Goal: Information Seeking & Learning: Learn about a topic

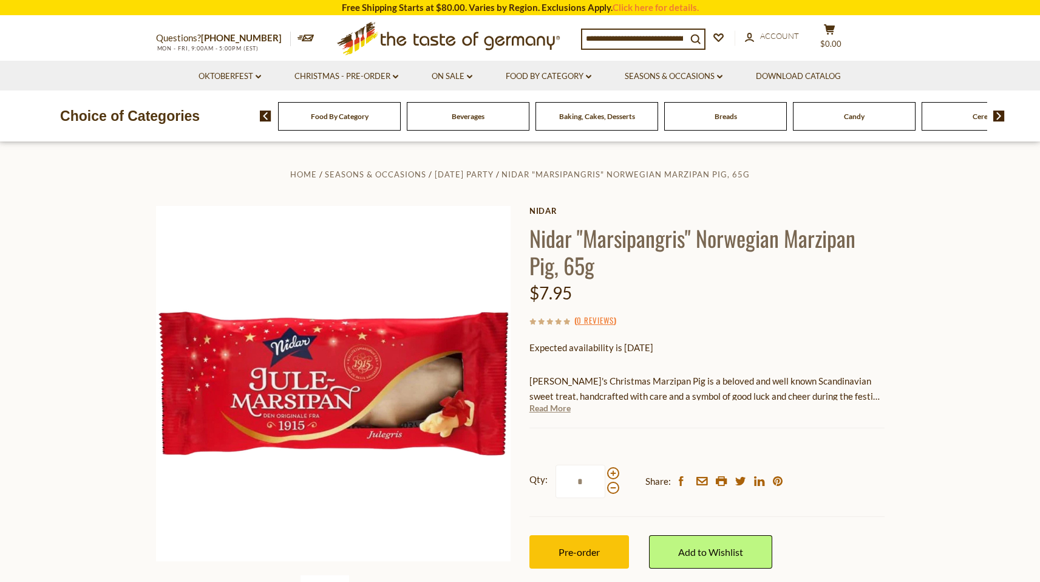
click at [550, 407] on link "Read More" at bounding box center [549, 408] width 41 height 12
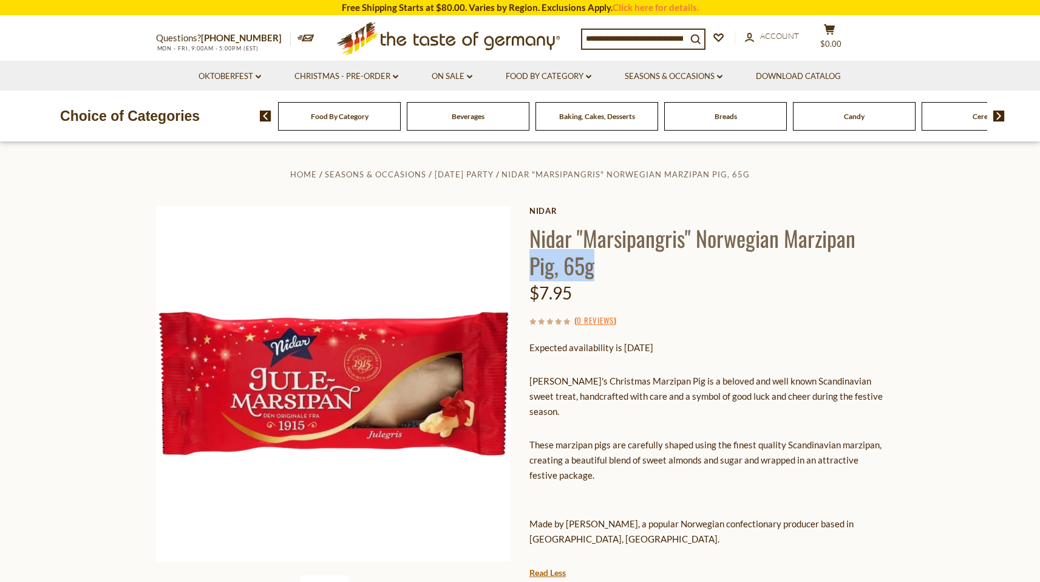
drag, startPoint x: 862, startPoint y: 244, endPoint x: 753, endPoint y: 254, distance: 109.7
click at [753, 254] on h1 "Nidar "Marsipangris" Norwegian Marzipan Pig, 65g" at bounding box center [706, 251] width 355 height 55
click at [712, 279] on div "$7.95" at bounding box center [706, 293] width 355 height 29
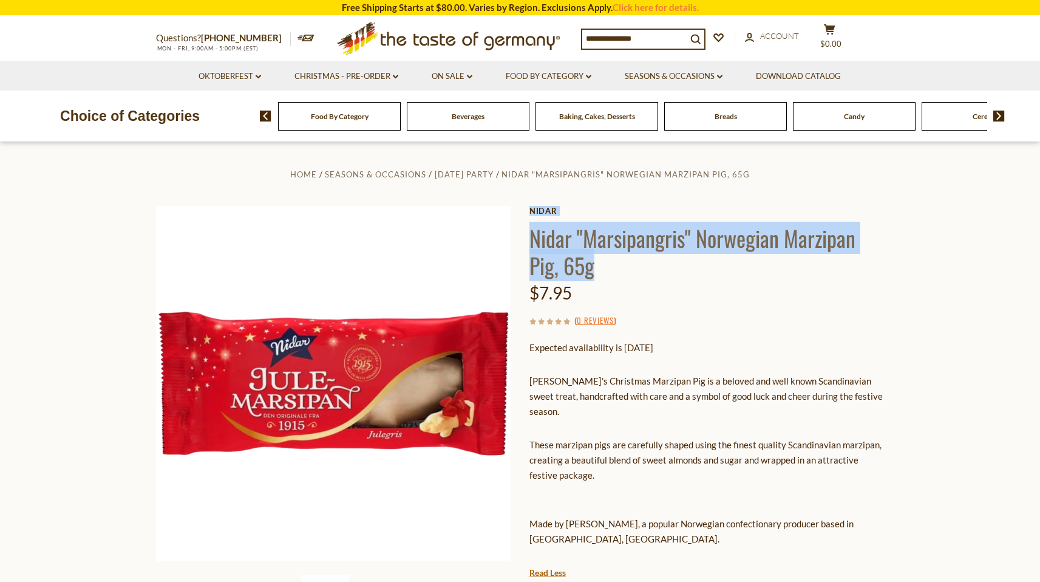
drag, startPoint x: 611, startPoint y: 268, endPoint x: 529, endPoint y: 237, distance: 87.4
click at [529, 237] on div "Home Seasons & Occasions New Year's Eve Party Nidar "Marsipangris" Norwegian Ma…" at bounding box center [520, 463] width 747 height 594
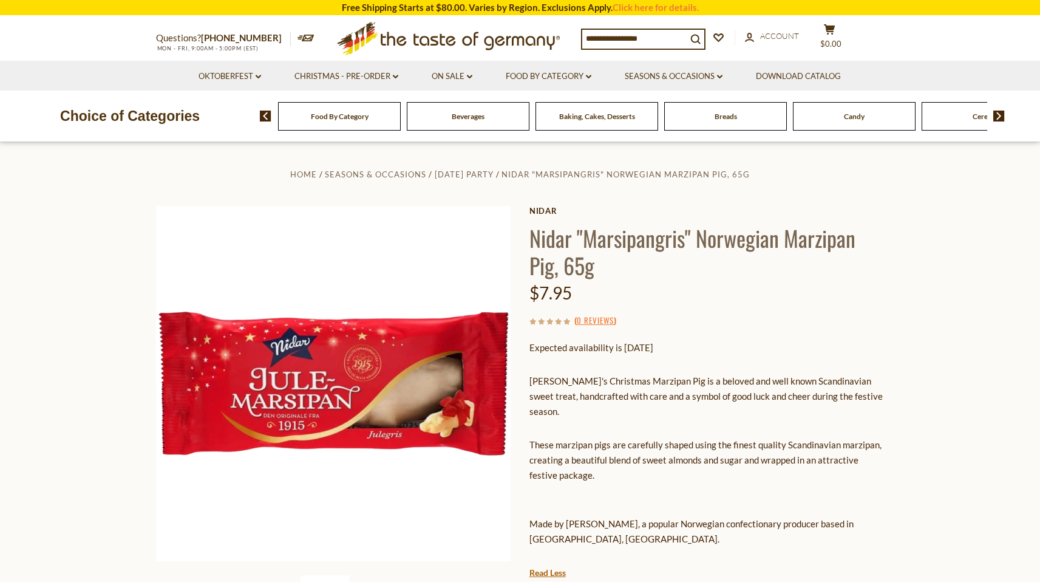
click at [531, 239] on div "Home Seasons & Occasions New Year's Eve Party Nidar "Marsipangris" Norwegian Ma…" at bounding box center [520, 463] width 747 height 594
click at [636, 253] on h1 "Nidar "Marsipangris" Norwegian Marzipan Pig, 65g" at bounding box center [706, 251] width 355 height 55
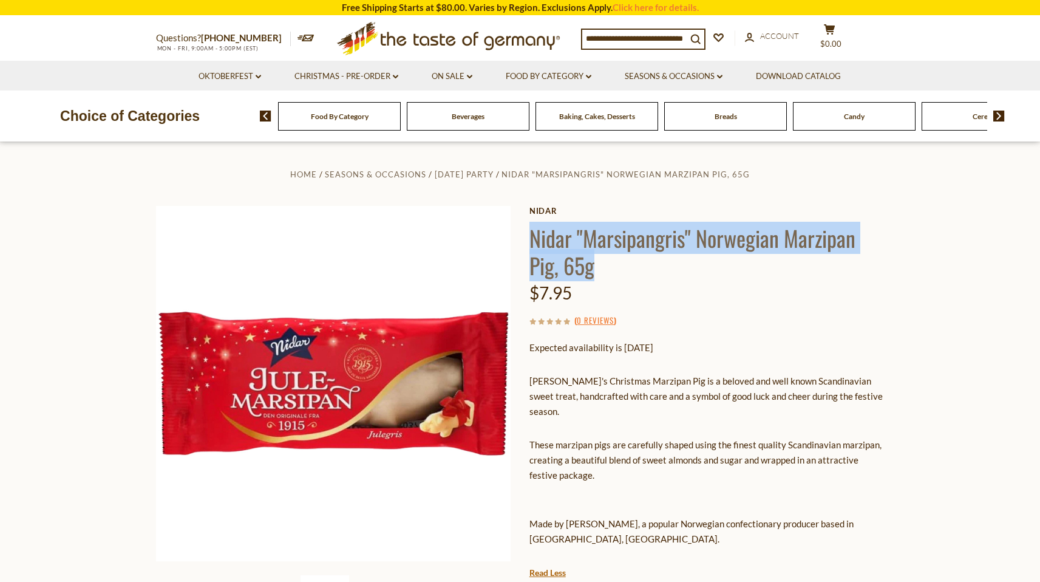
drag, startPoint x: 605, startPoint y: 271, endPoint x: 531, endPoint y: 246, distance: 78.9
click at [531, 246] on h1 "Nidar "Marsipangris" Norwegian Marzipan Pig, 65g" at bounding box center [706, 251] width 355 height 55
copy h1 "Nidar "Marsipangris" Norwegian Marzipan Pig, 65g"
click at [347, 173] on span "Seasons & Occasions" at bounding box center [375, 174] width 101 height 10
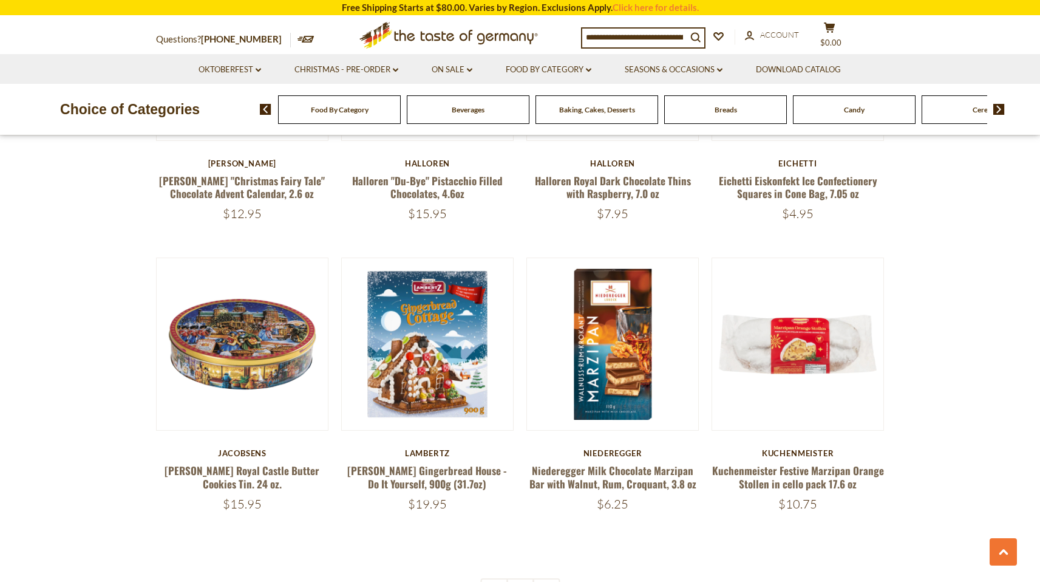
scroll to position [608, 0]
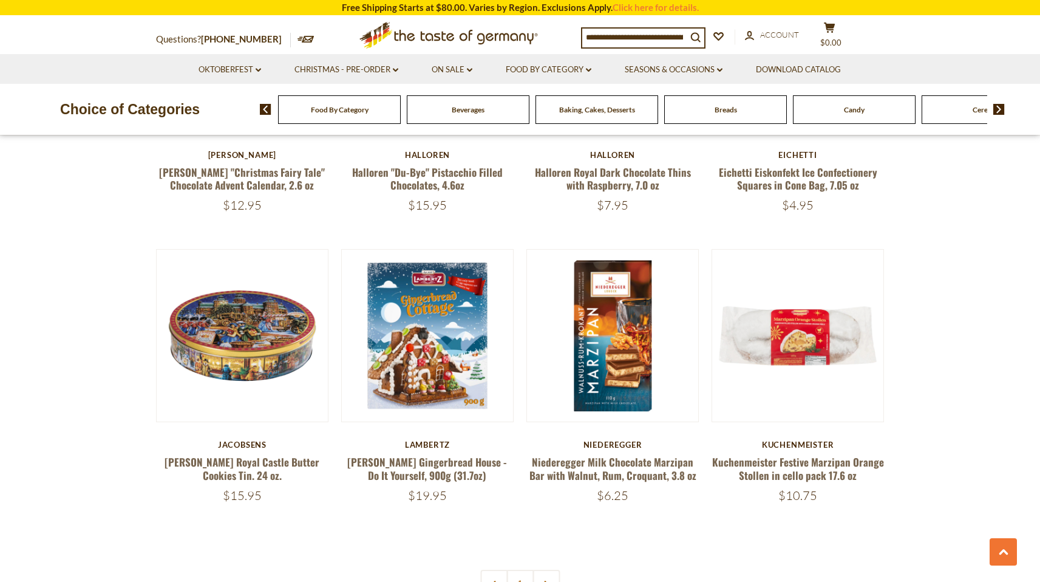
click at [658, 38] on input at bounding box center [634, 37] width 104 height 17
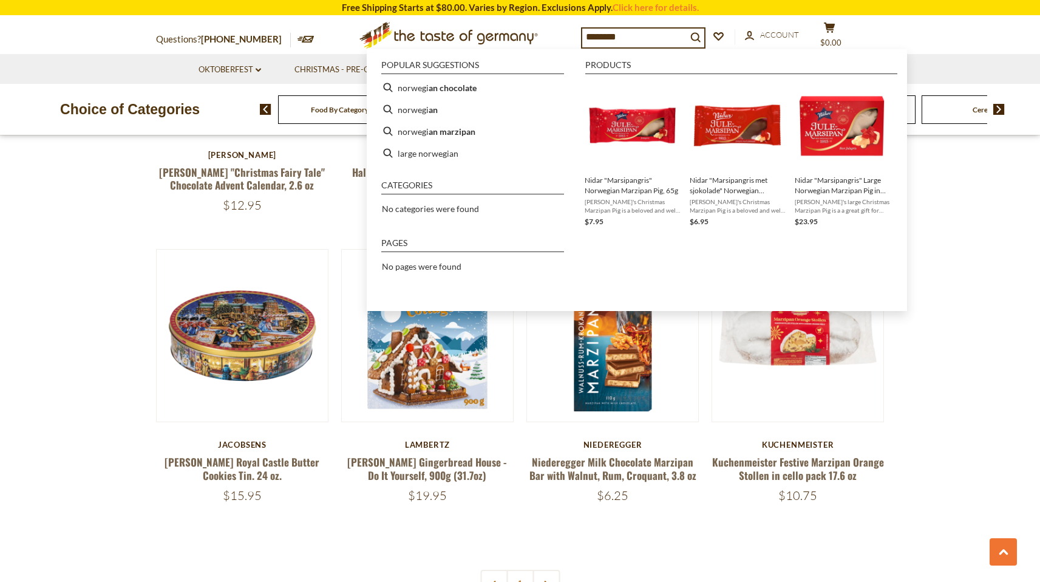
type input "*********"
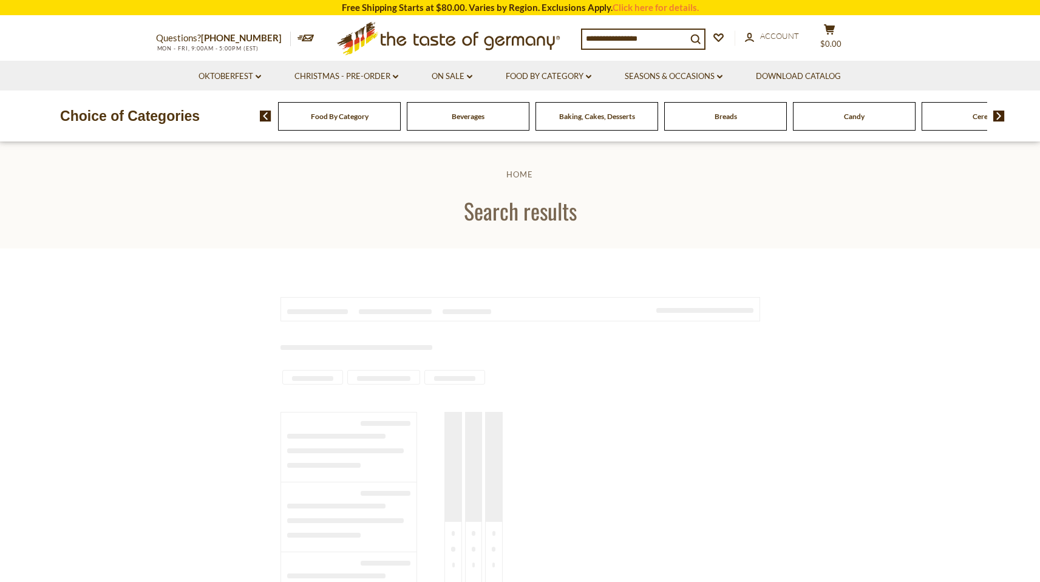
type input "*********"
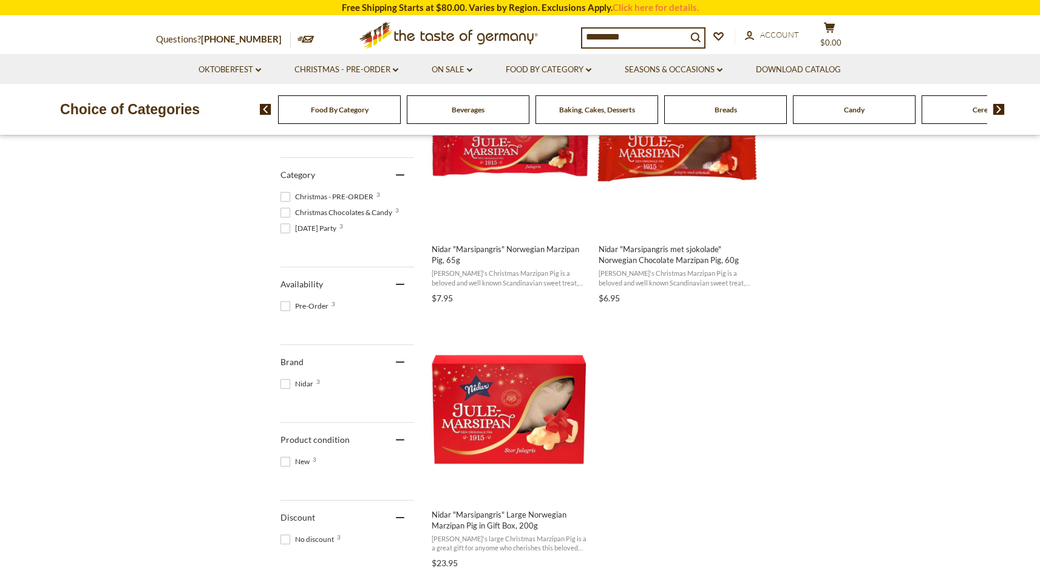
scroll to position [315, 0]
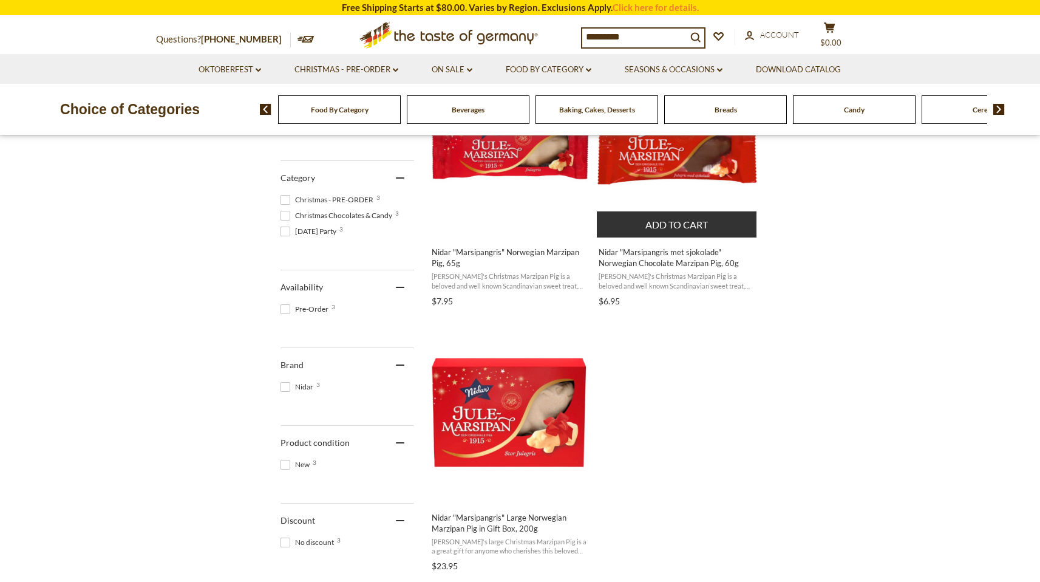
click at [687, 254] on span "Nidar "Marsipangris met sjokolade" Norwegian Chocolate Marzipan Pig, 60g" at bounding box center [677, 257] width 157 height 22
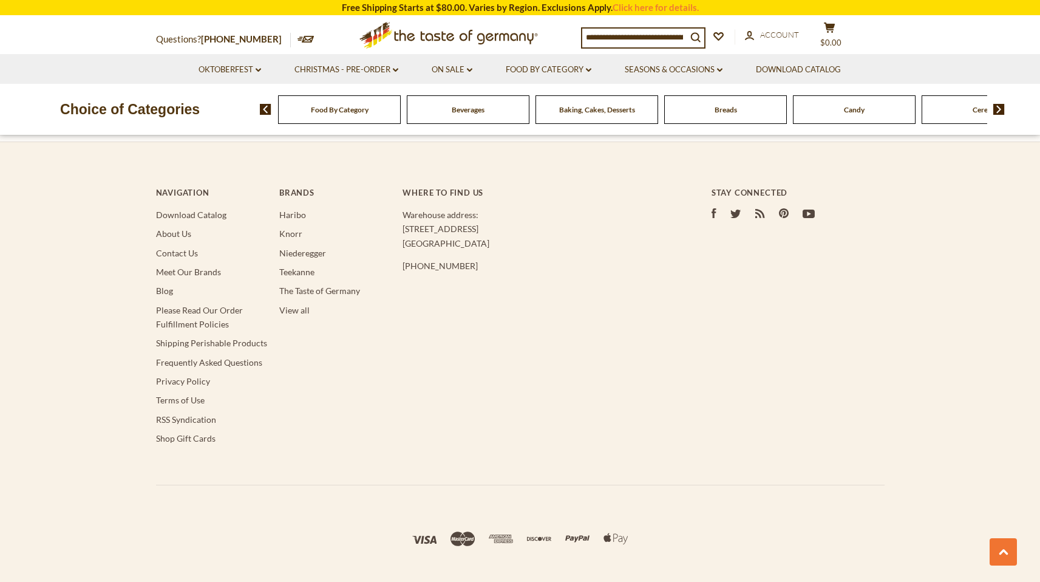
scroll to position [2189, 0]
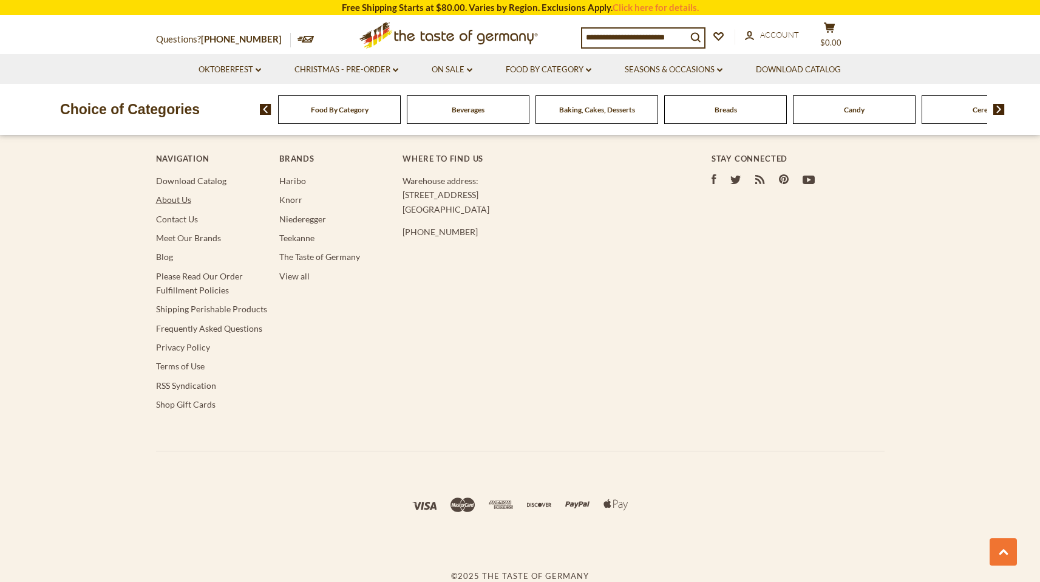
click at [175, 199] on link "About Us" at bounding box center [173, 199] width 35 height 10
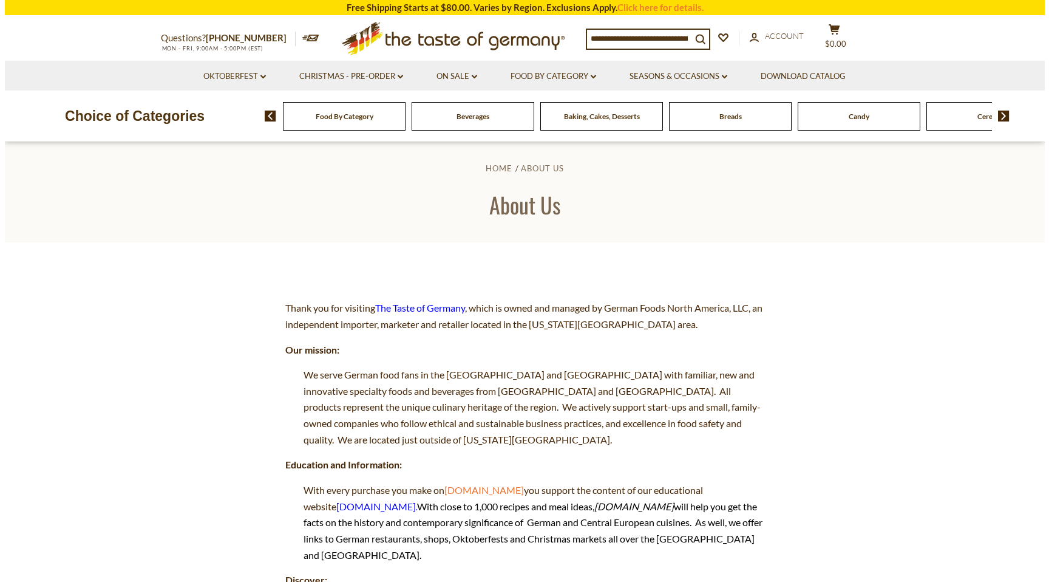
scroll to position [5, 0]
